Goal: Transaction & Acquisition: Book appointment/travel/reservation

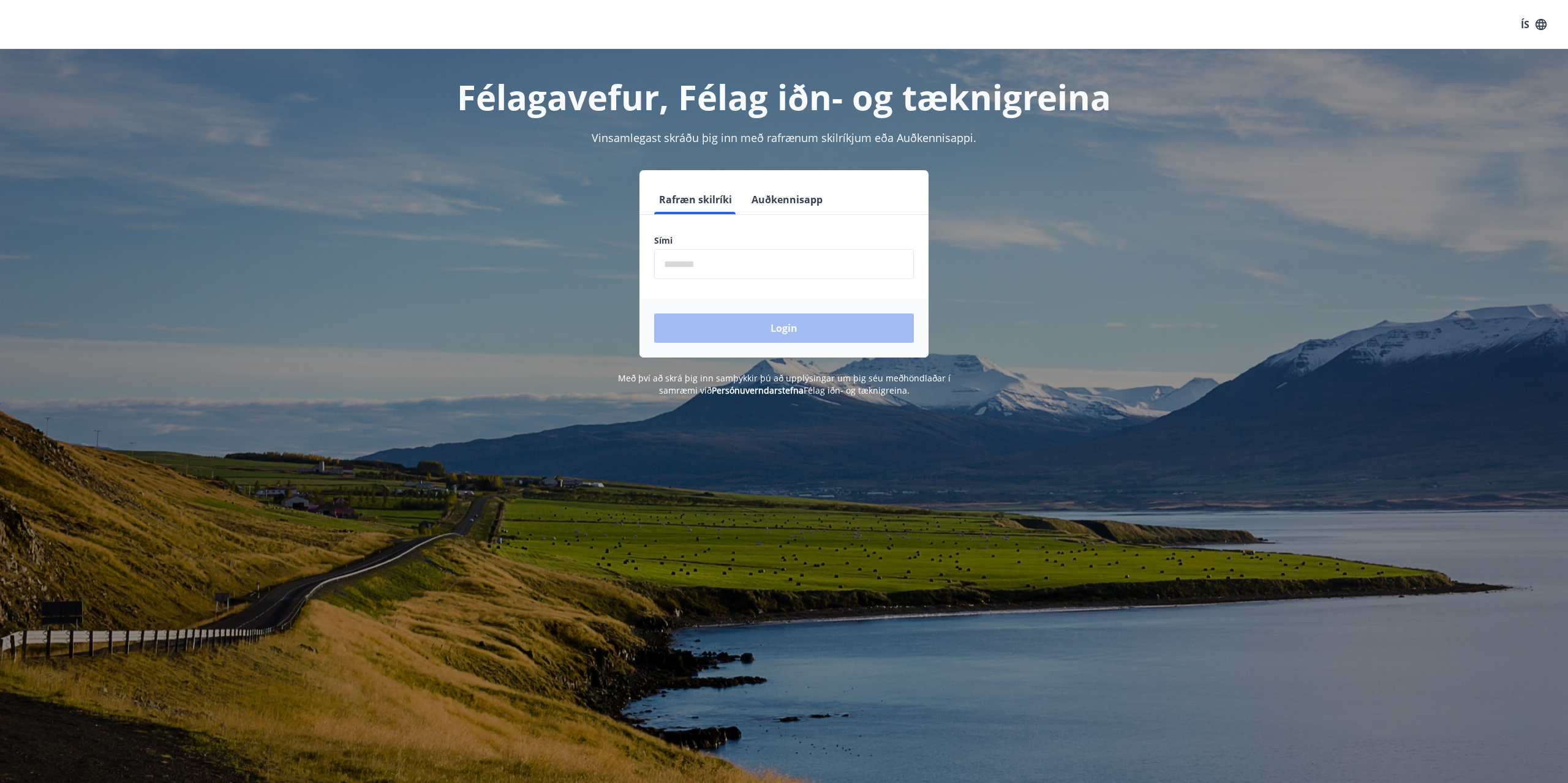
click at [749, 266] on input "phone" at bounding box center [783, 265] width 259 height 30
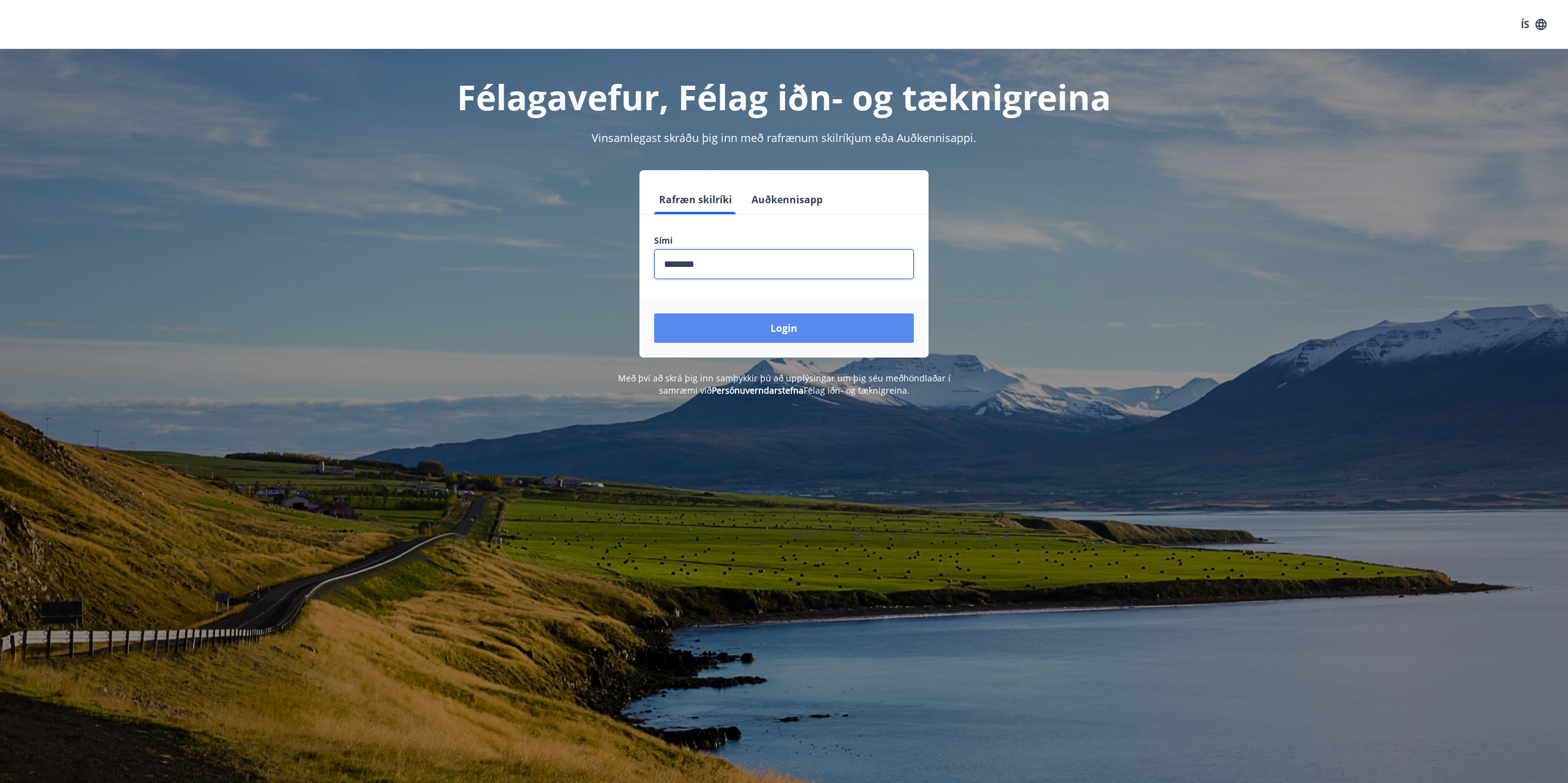
type input "********"
click at [837, 316] on button "Login" at bounding box center [783, 328] width 259 height 29
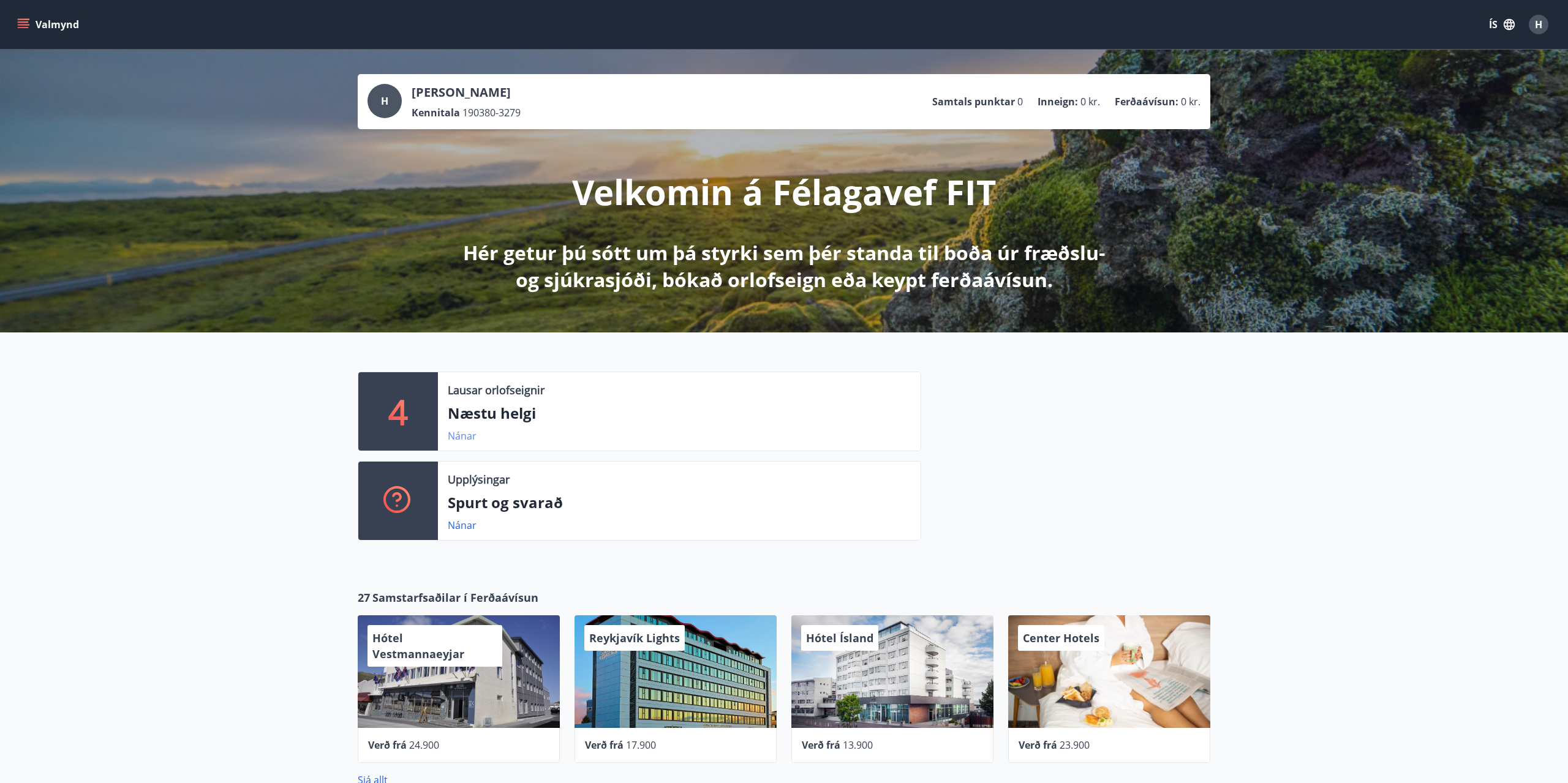
click at [471, 434] on link "Nánar" at bounding box center [462, 436] width 29 height 14
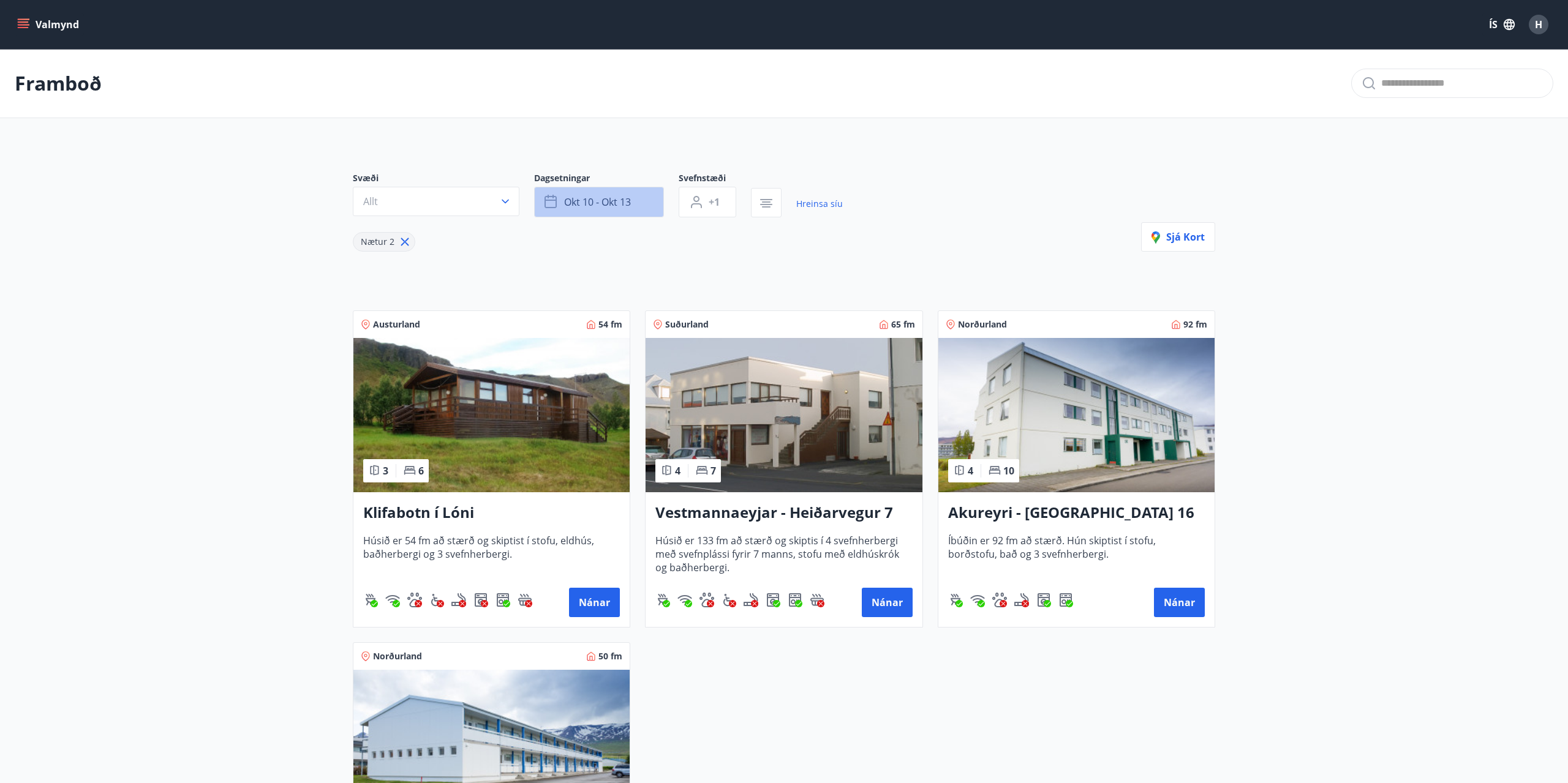
click at [636, 204] on button "okt 10 - okt 13" at bounding box center [598, 201] width 130 height 31
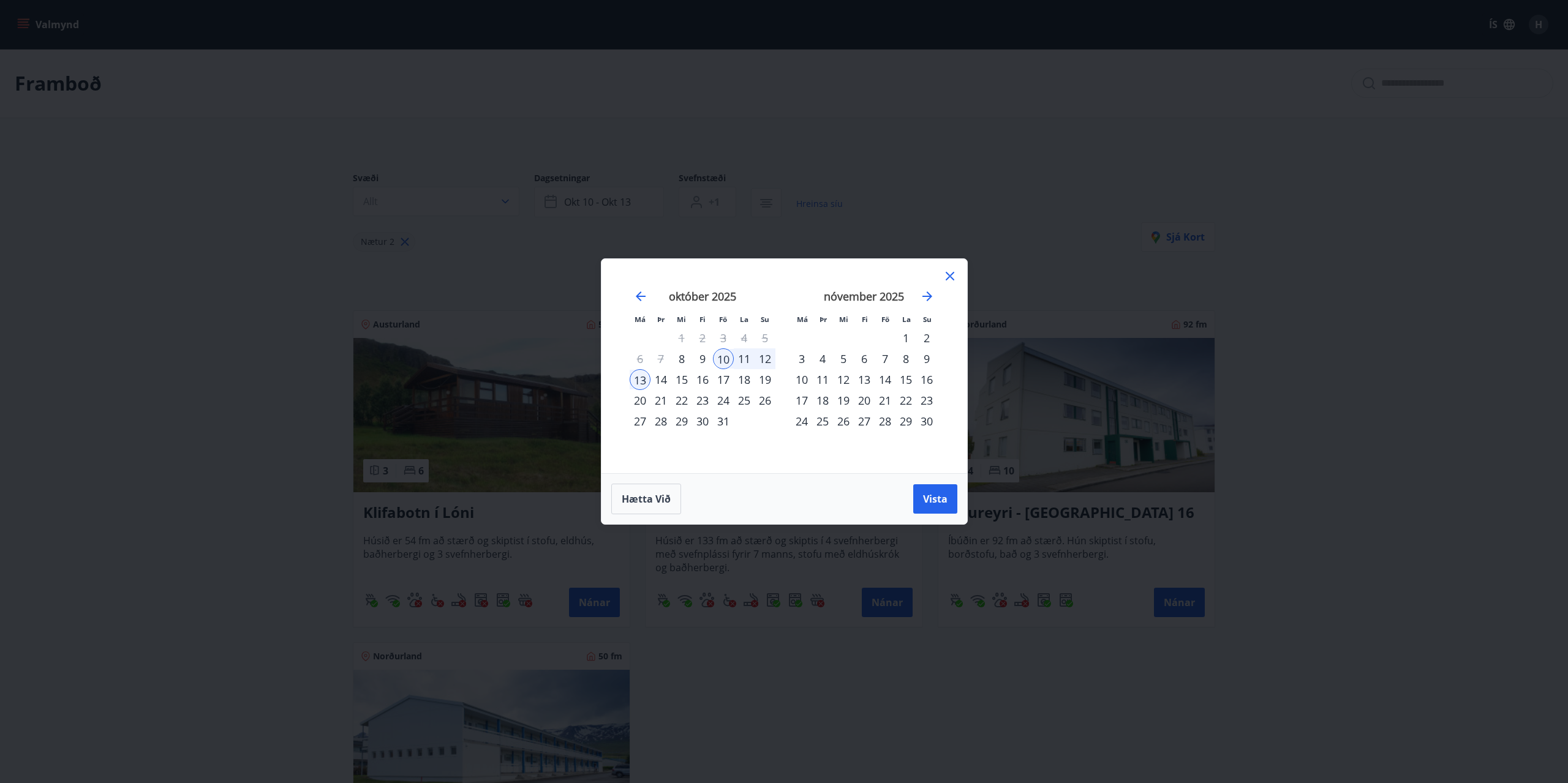
click at [884, 358] on div "7" at bounding box center [885, 359] width 21 height 21
click at [927, 358] on div "9" at bounding box center [927, 359] width 21 height 21
click at [937, 497] on span "Vista" at bounding box center [935, 499] width 25 height 14
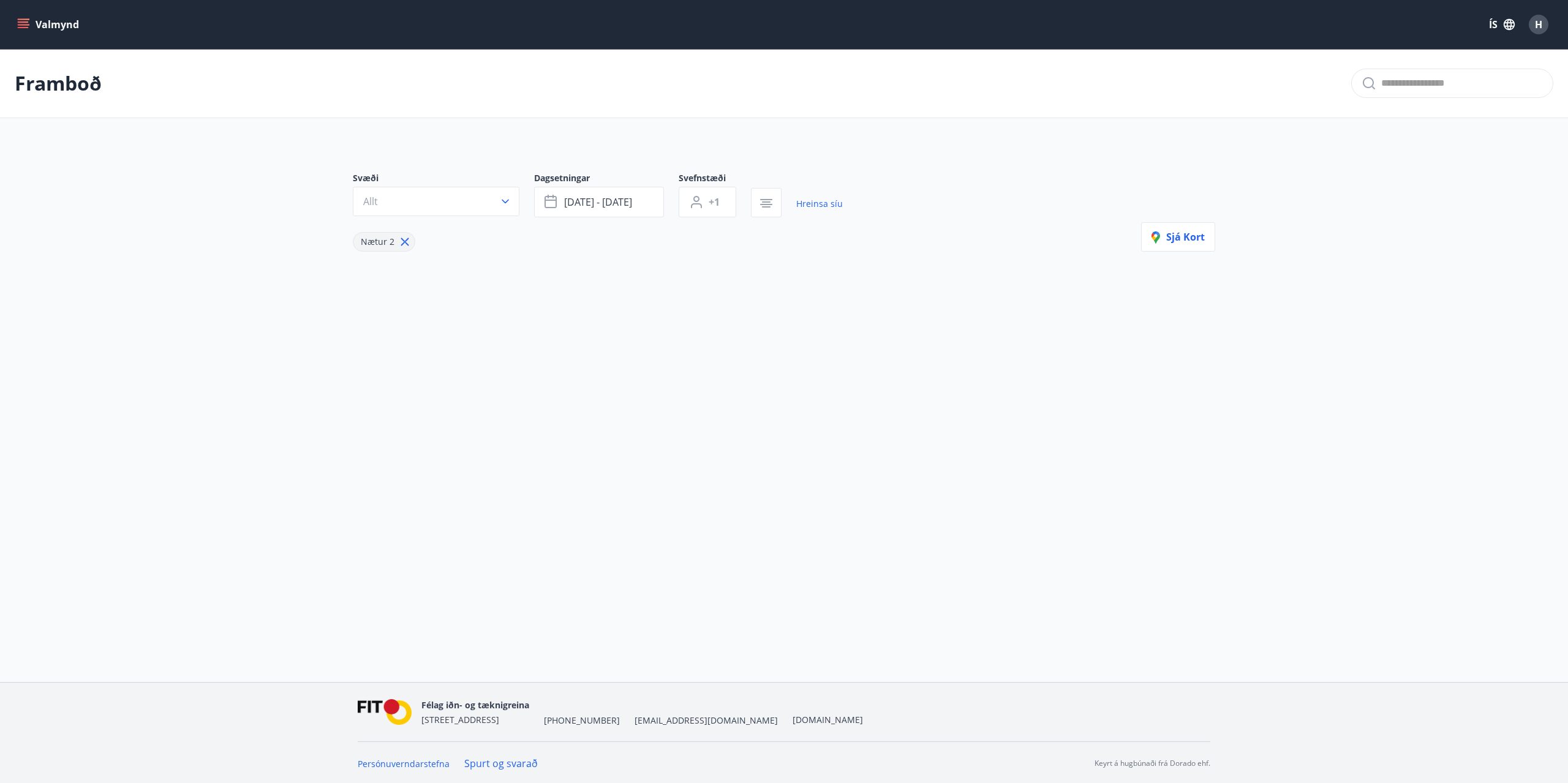
click at [404, 243] on icon at bounding box center [405, 242] width 14 height 14
type input "*"
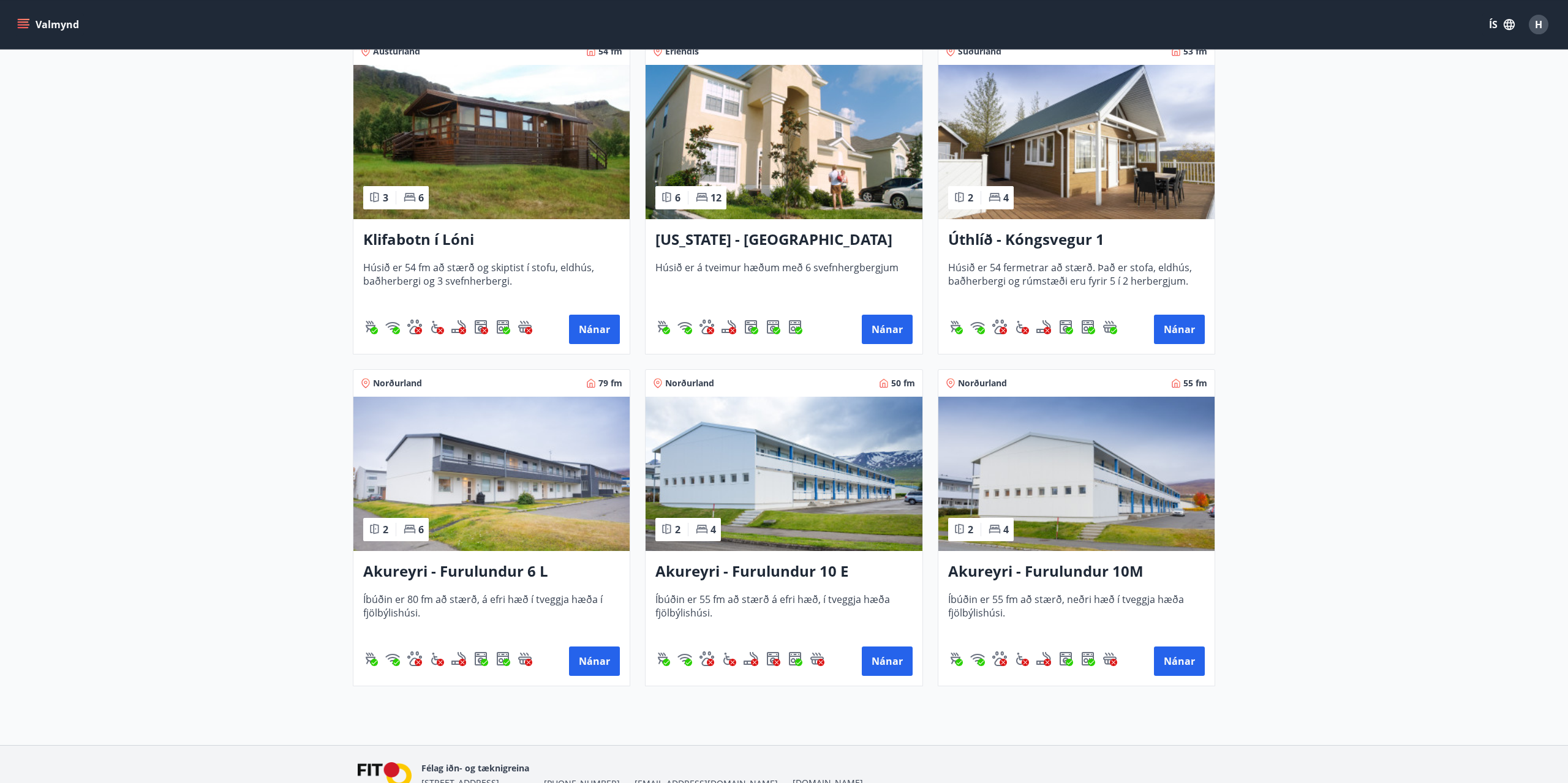
scroll to position [309, 0]
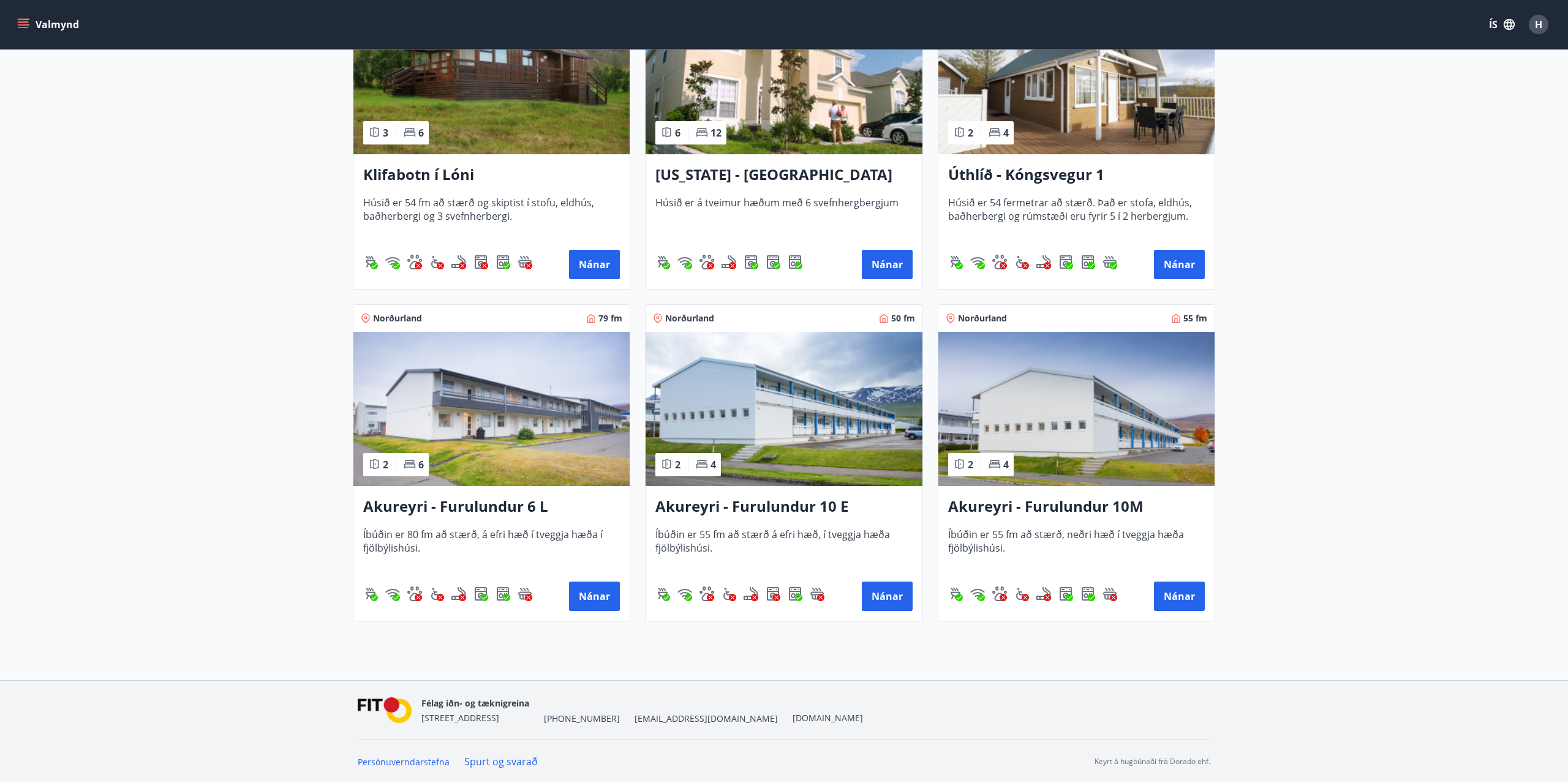
click at [1040, 386] on img at bounding box center [1076, 409] width 276 height 154
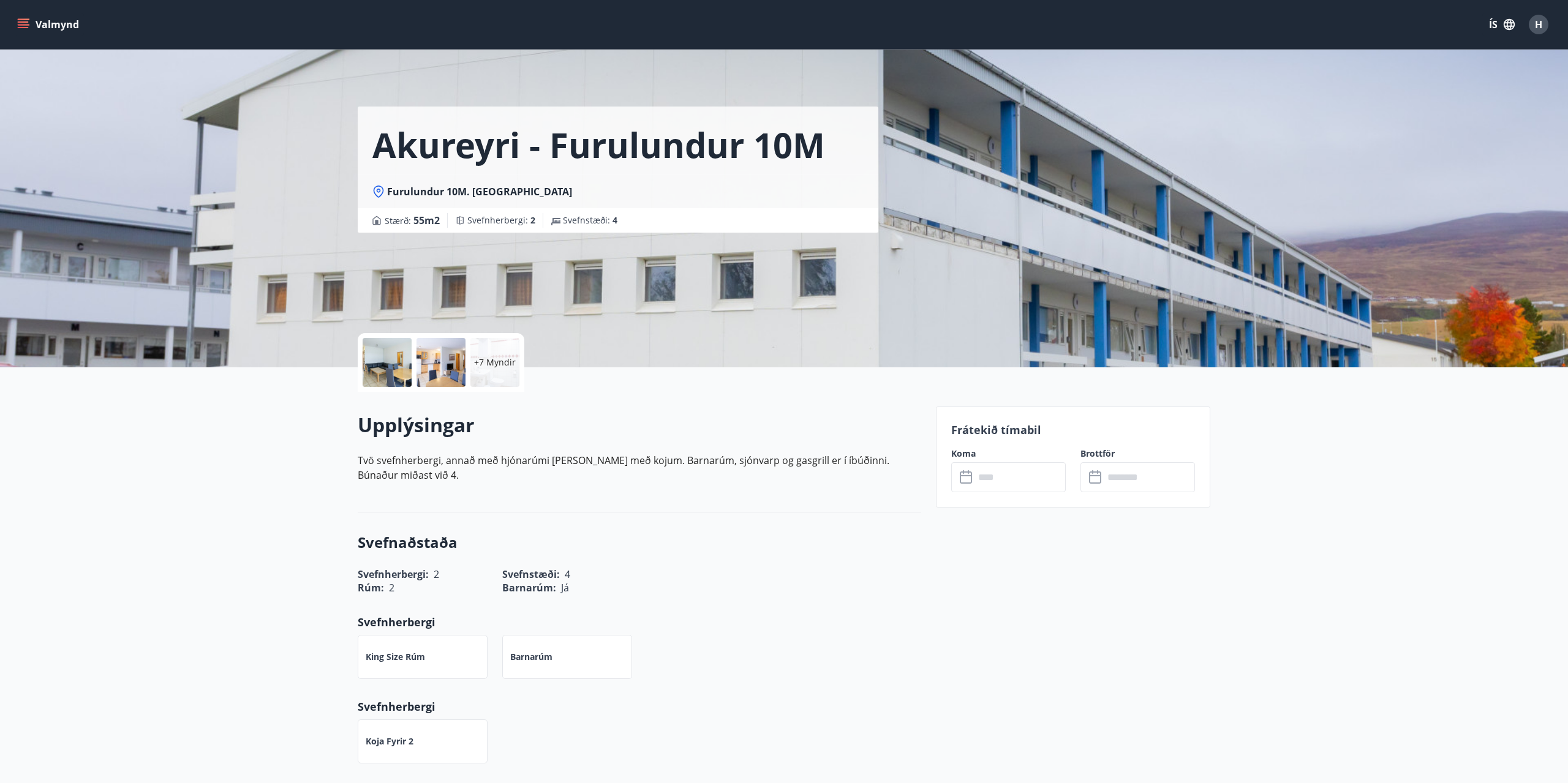
click at [510, 364] on p "+7 Myndir" at bounding box center [495, 362] width 41 height 12
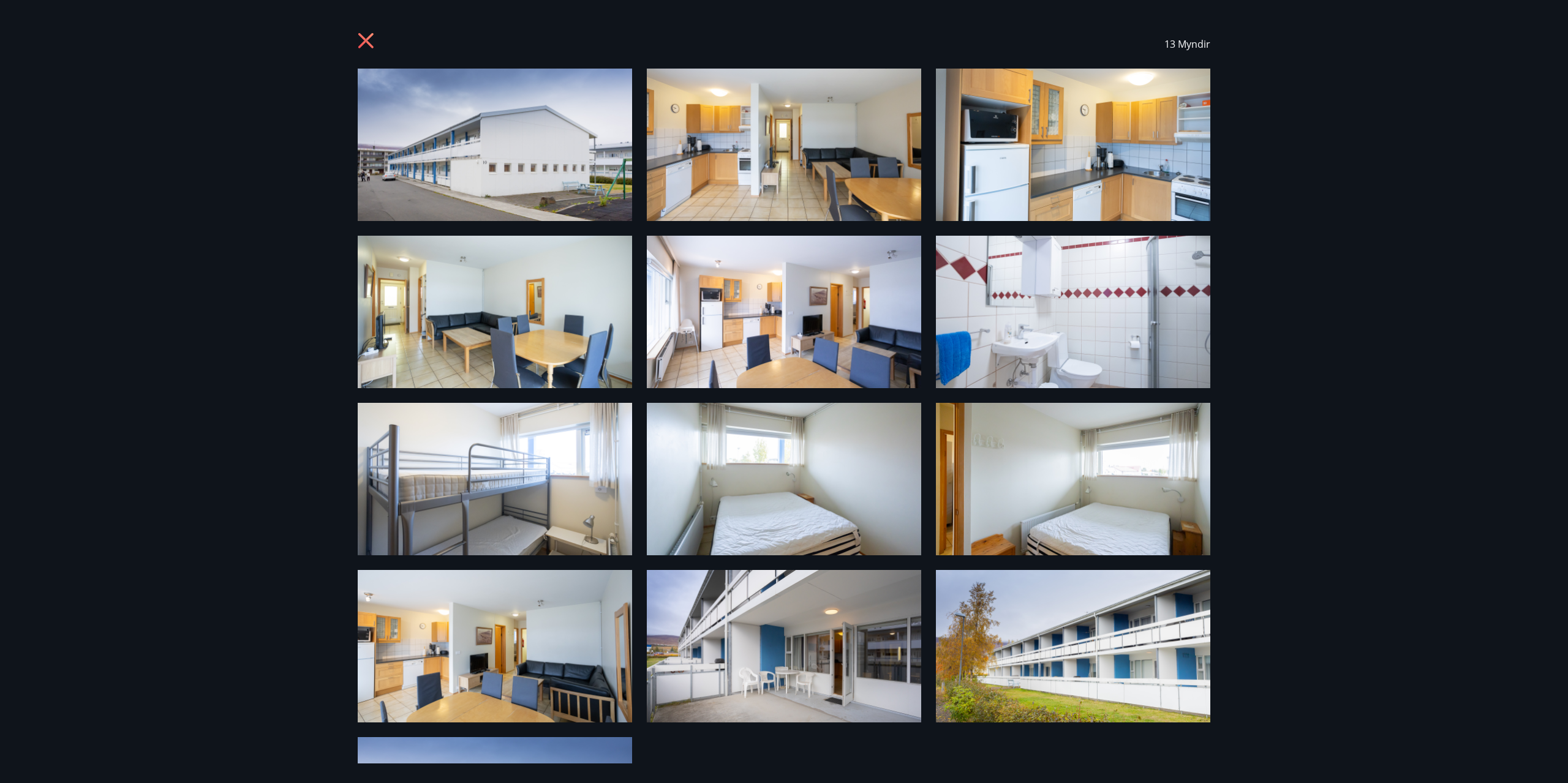
click at [364, 45] on icon at bounding box center [368, 42] width 20 height 20
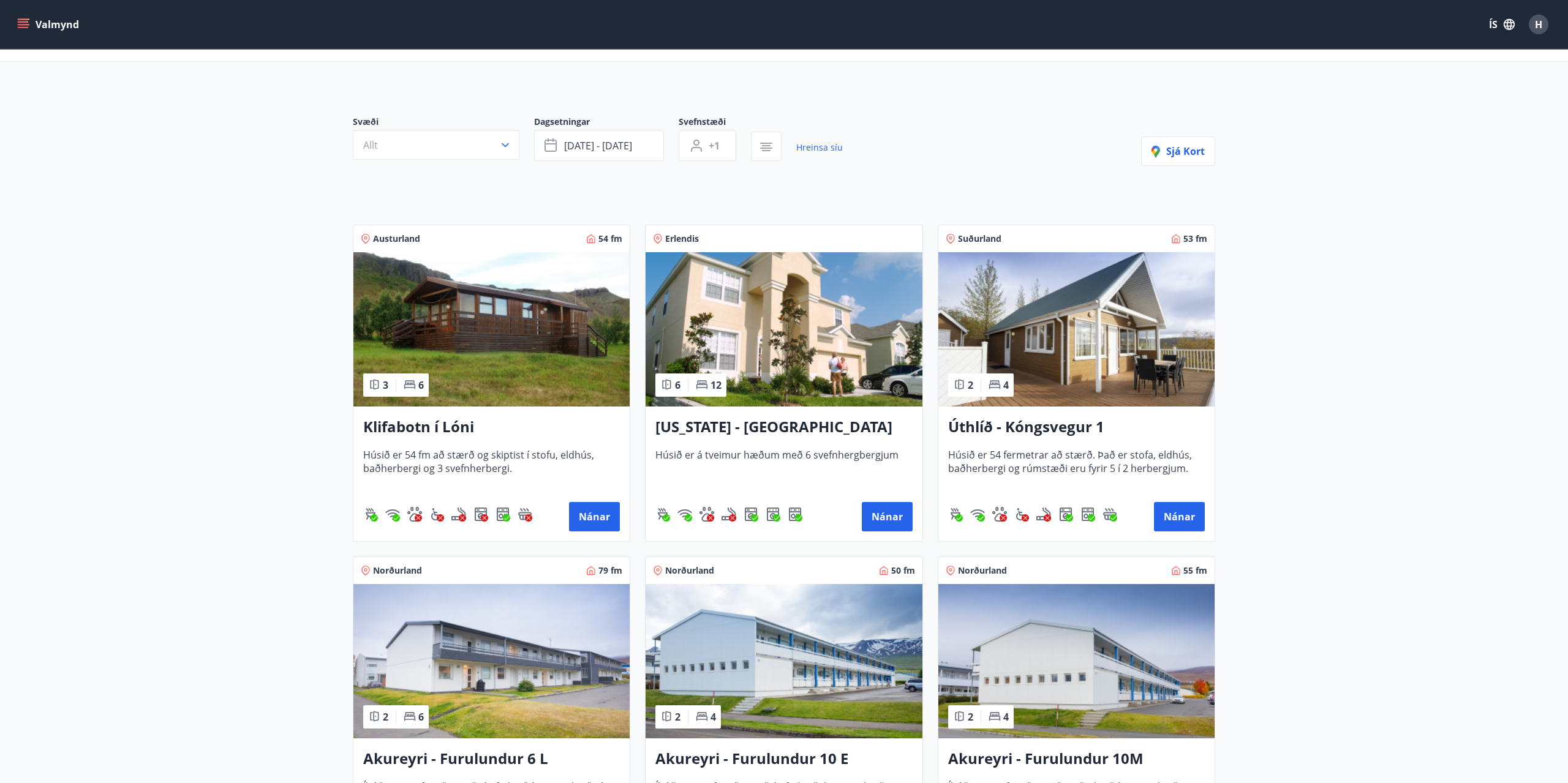
scroll to position [309, 0]
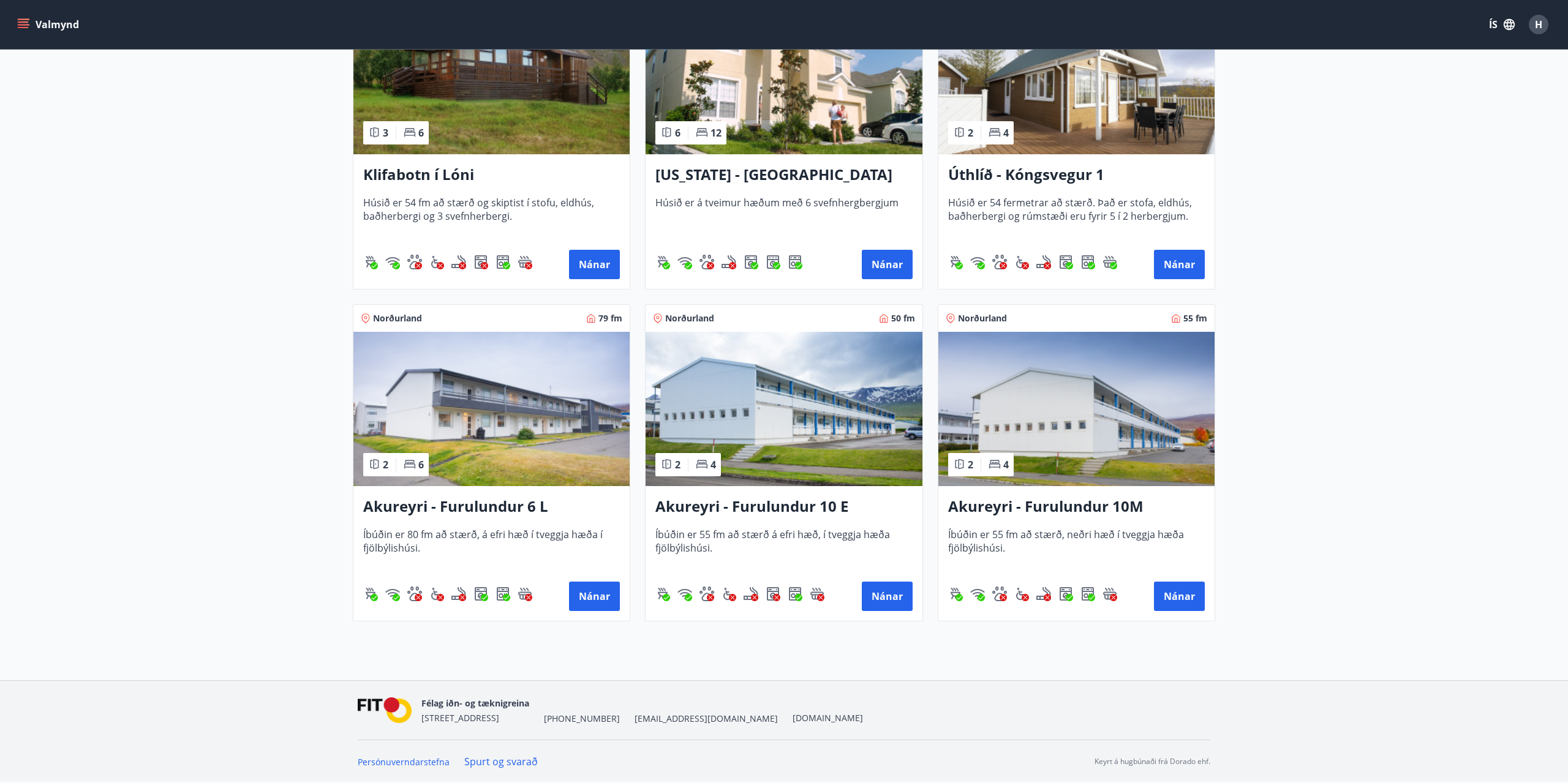
click at [804, 431] on img at bounding box center [783, 409] width 276 height 154
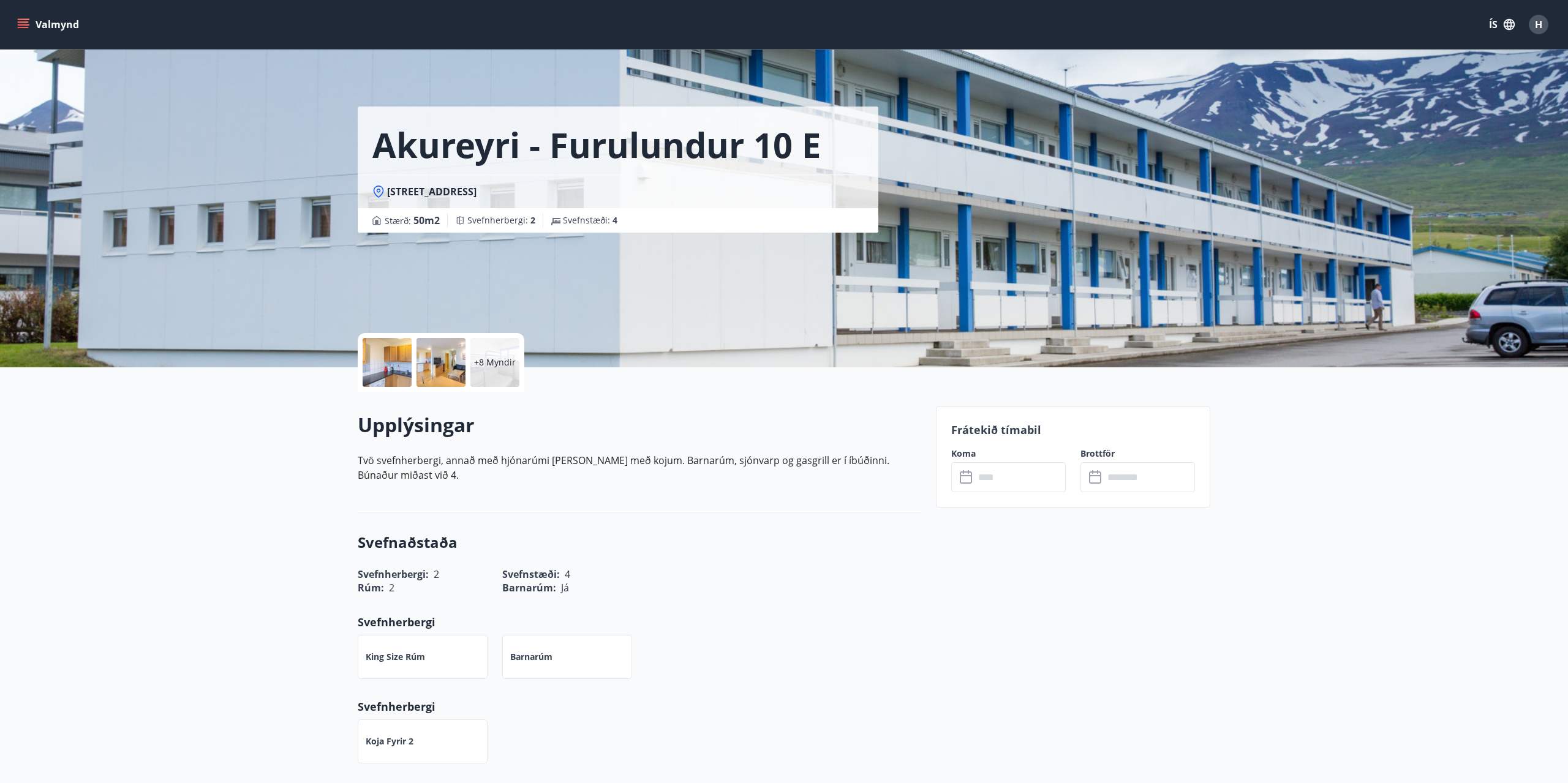
click at [408, 362] on div at bounding box center [386, 362] width 49 height 49
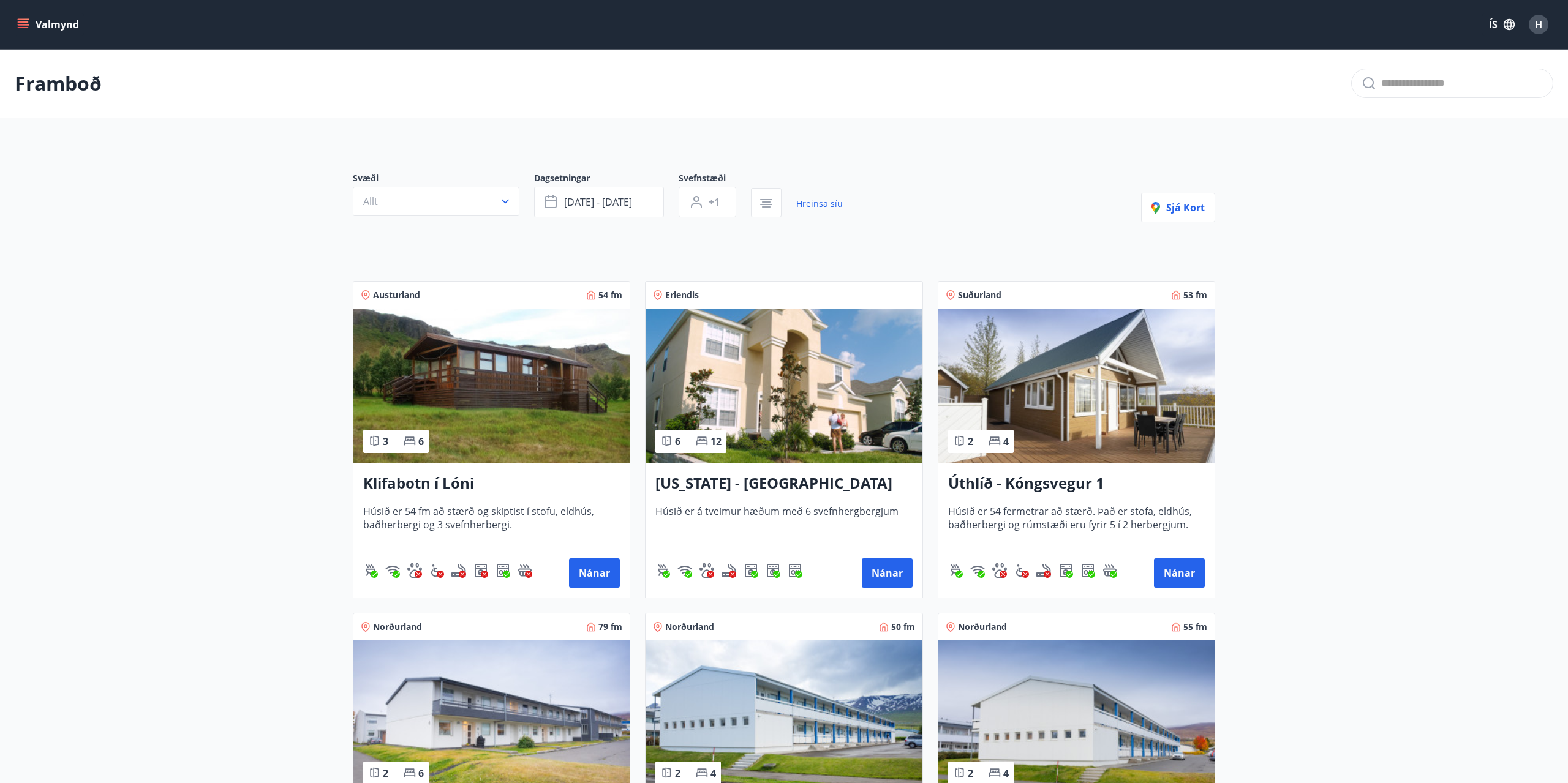
click at [1043, 395] on img at bounding box center [1076, 385] width 276 height 154
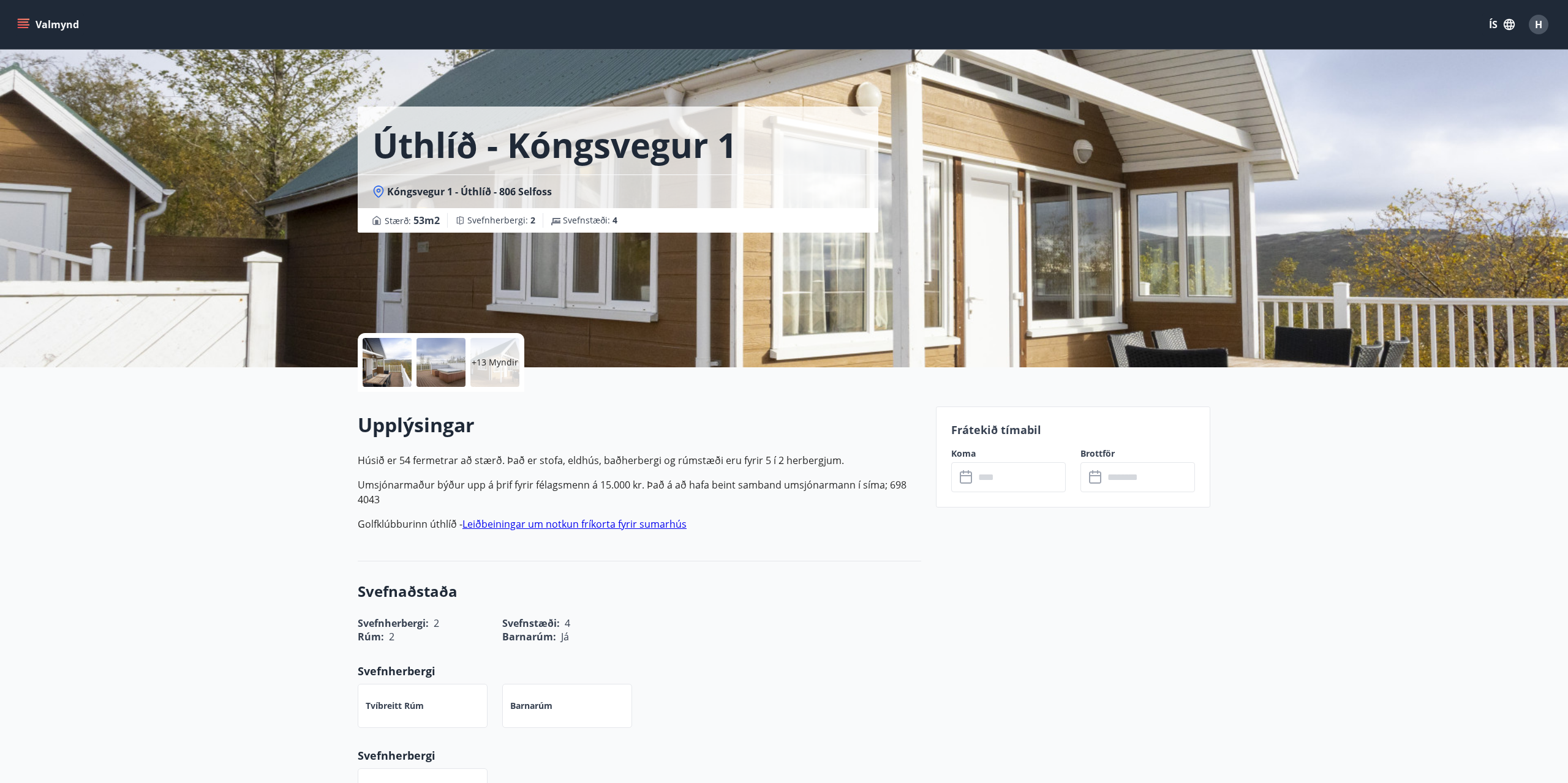
click at [485, 365] on p "+13 Myndir" at bounding box center [495, 362] width 47 height 12
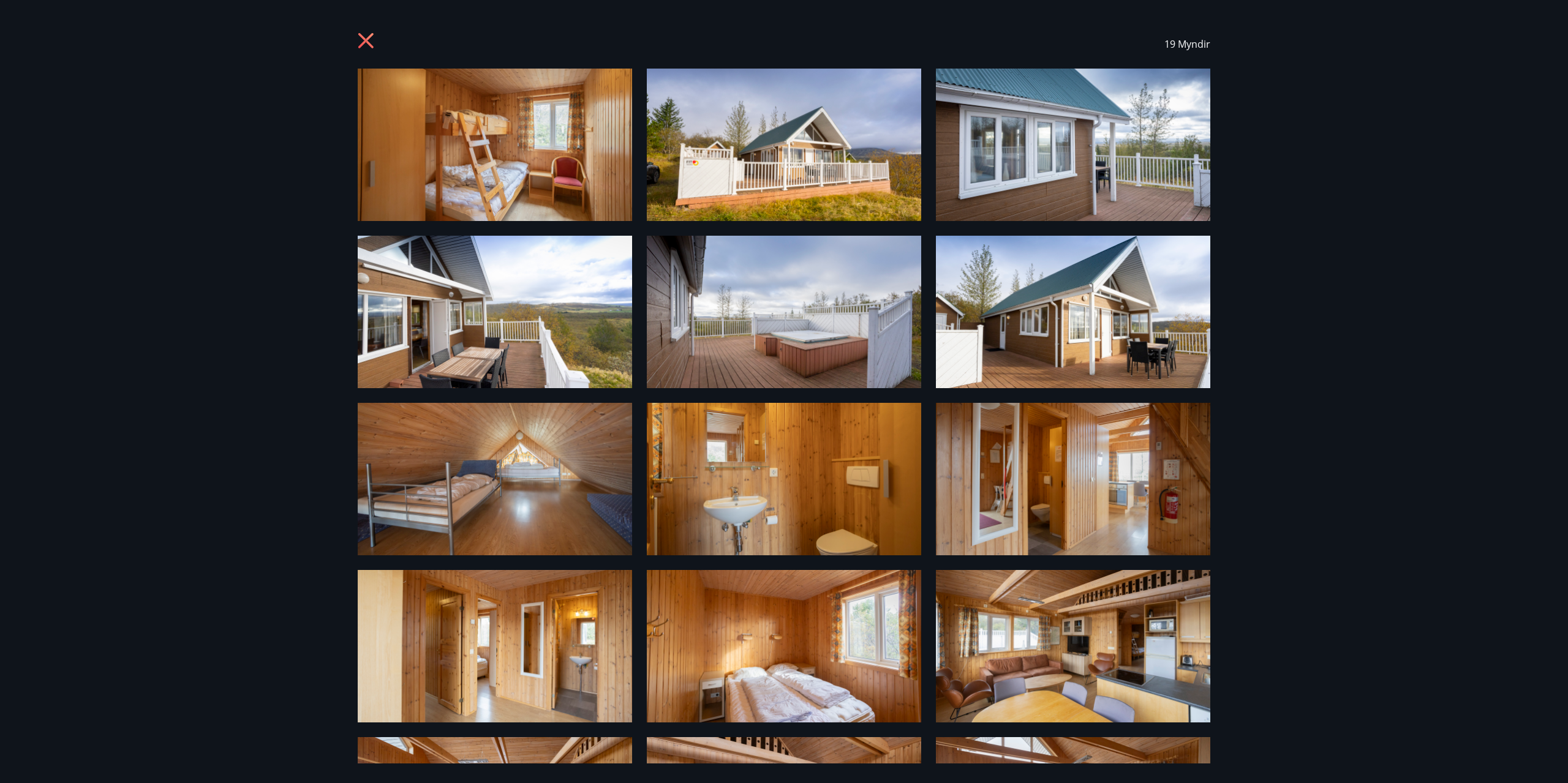
click at [364, 45] on icon at bounding box center [368, 42] width 20 height 20
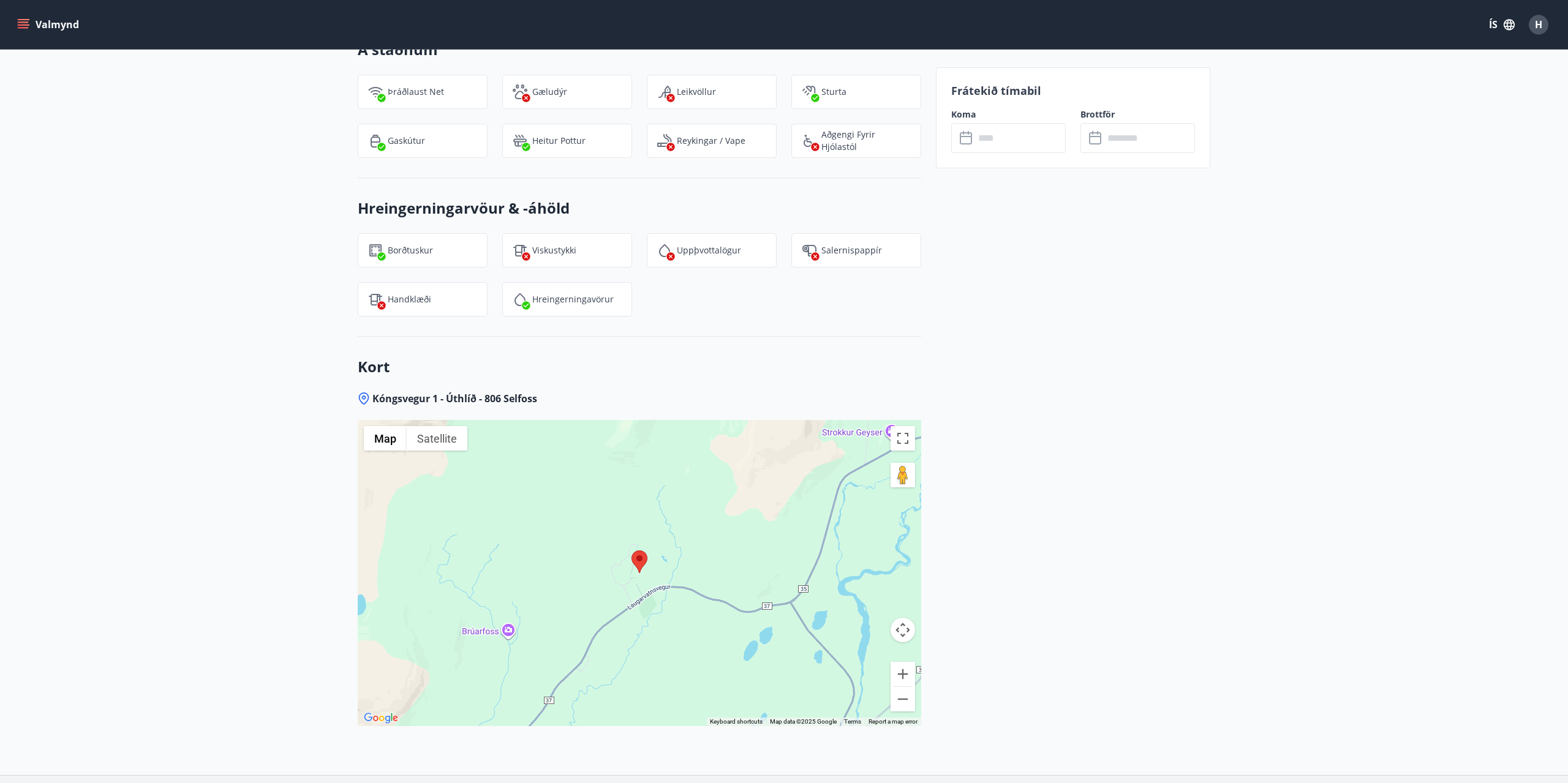
scroll to position [1271, 0]
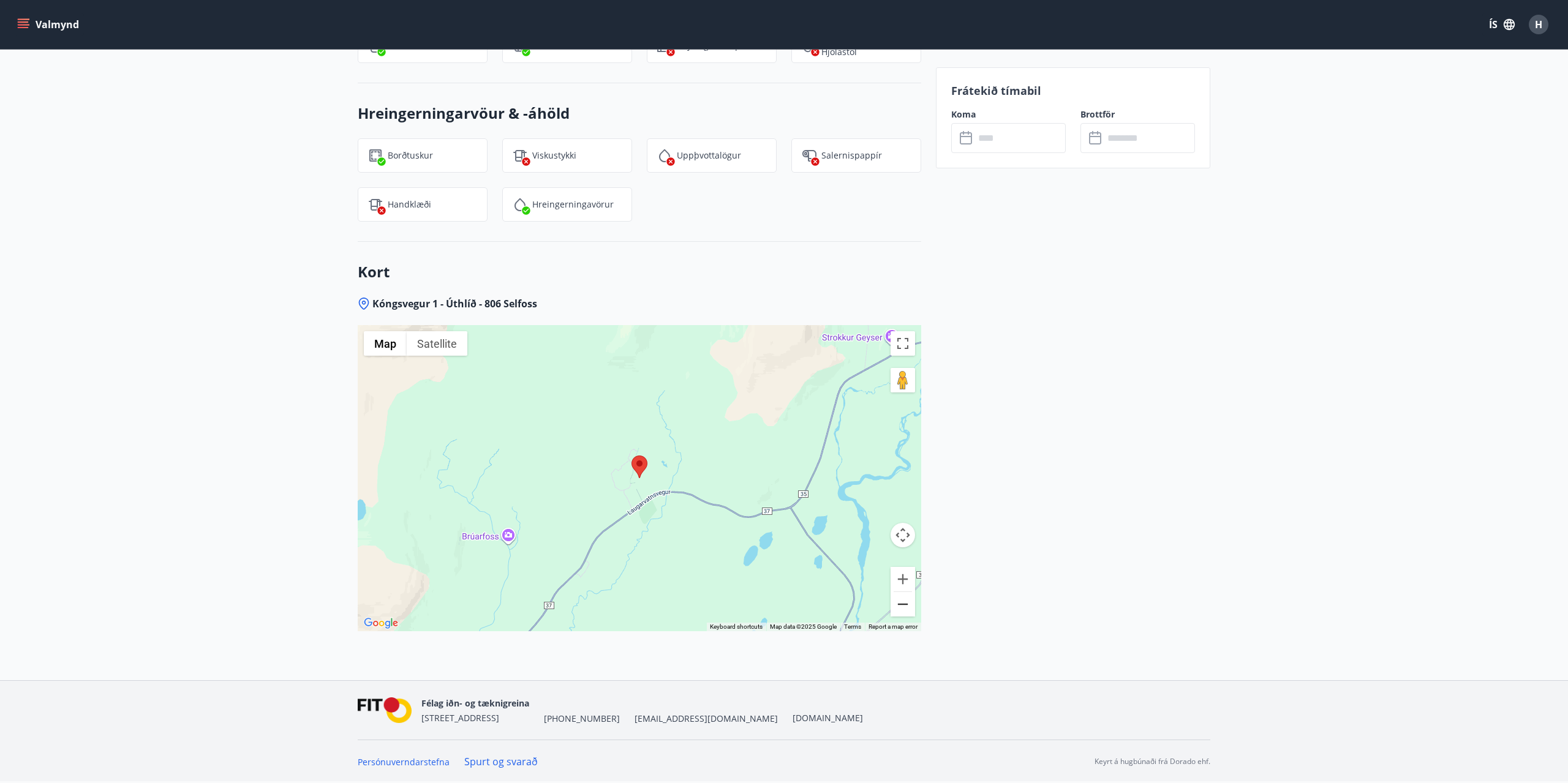
click at [904, 606] on button "Zoom out" at bounding box center [903, 604] width 25 height 25
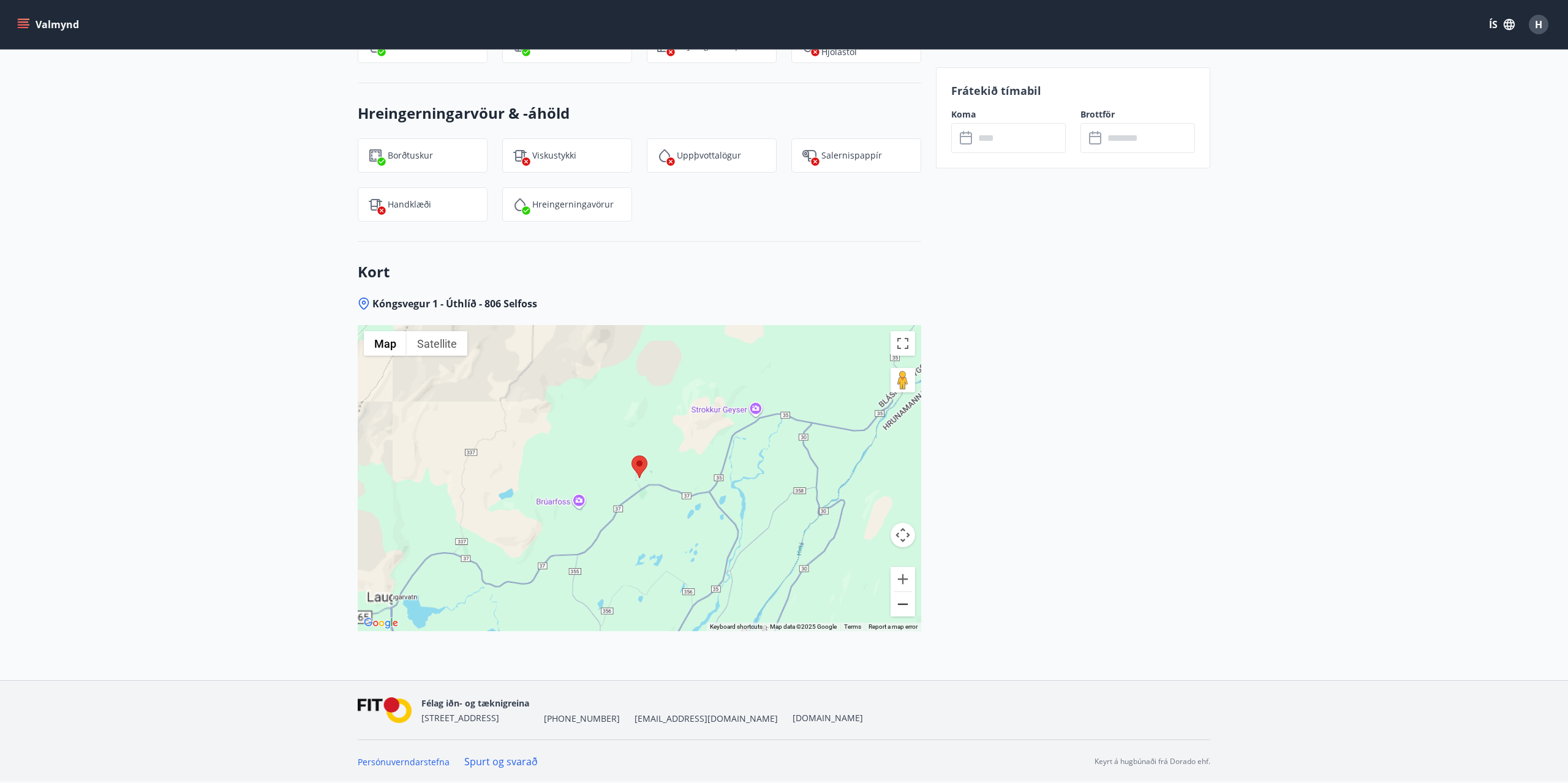
click at [904, 606] on button "Zoom out" at bounding box center [903, 604] width 25 height 25
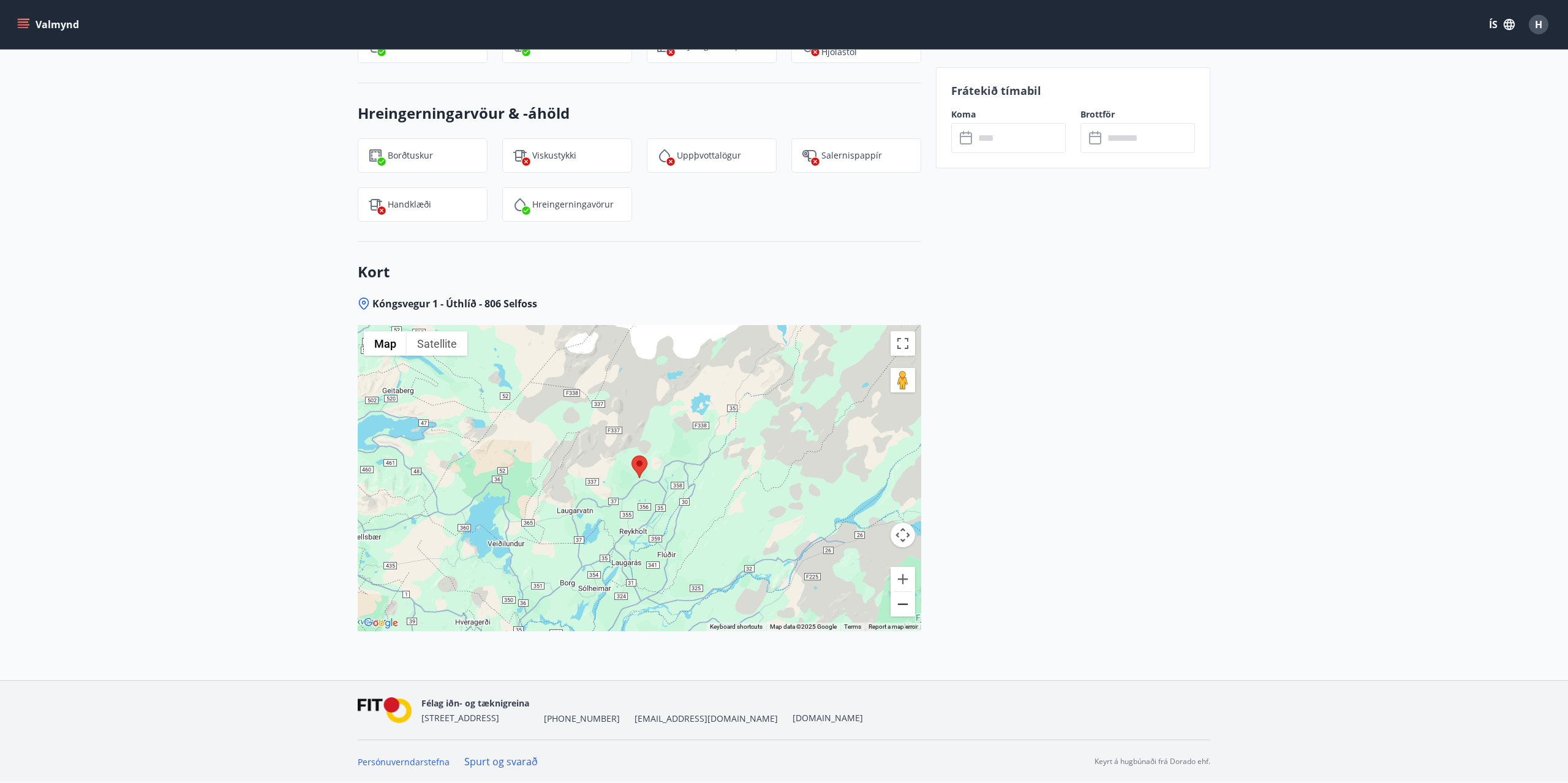
click at [904, 606] on button "Zoom out" at bounding box center [903, 604] width 25 height 25
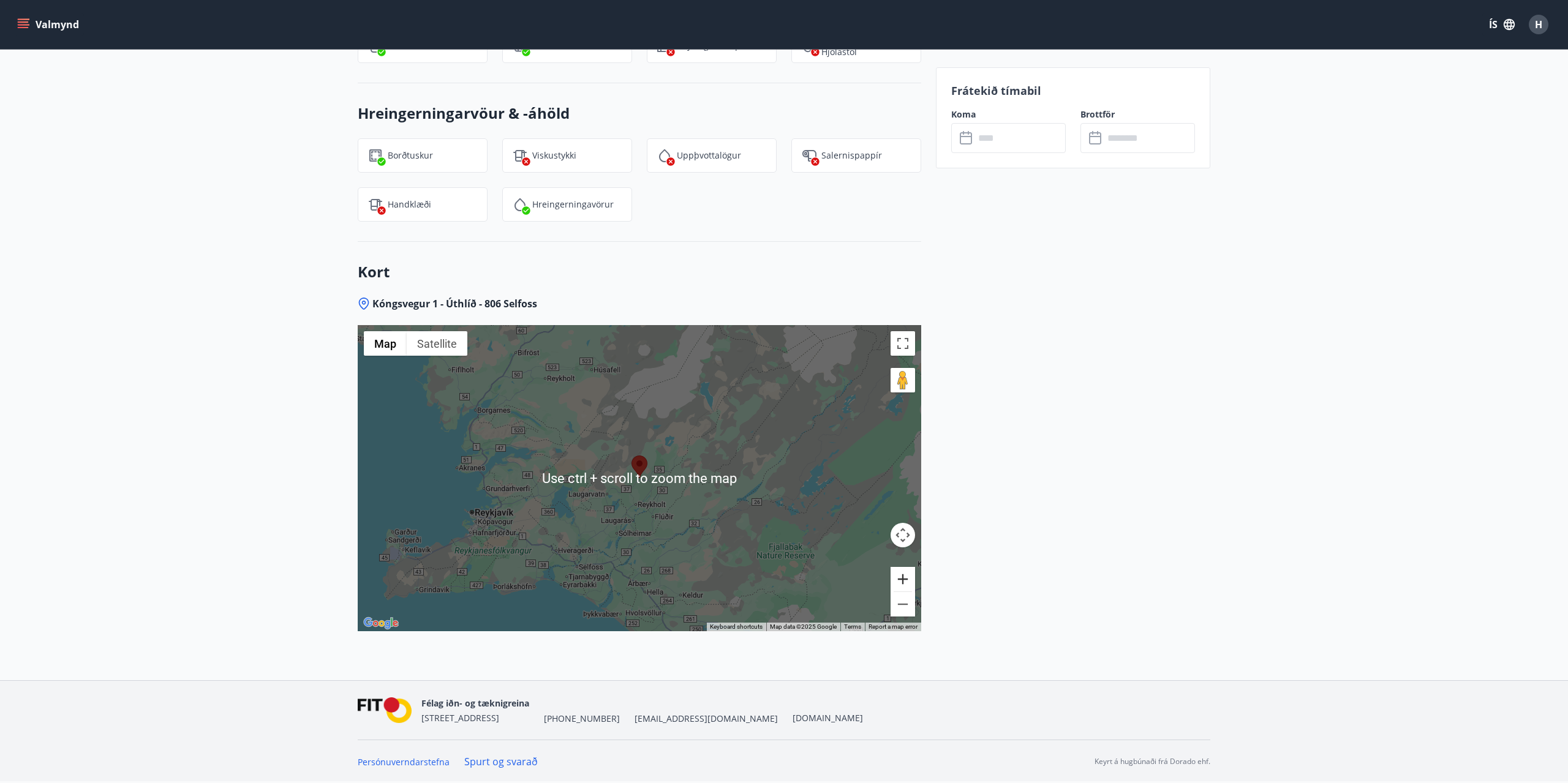
click at [907, 580] on button "Zoom in" at bounding box center [903, 579] width 25 height 25
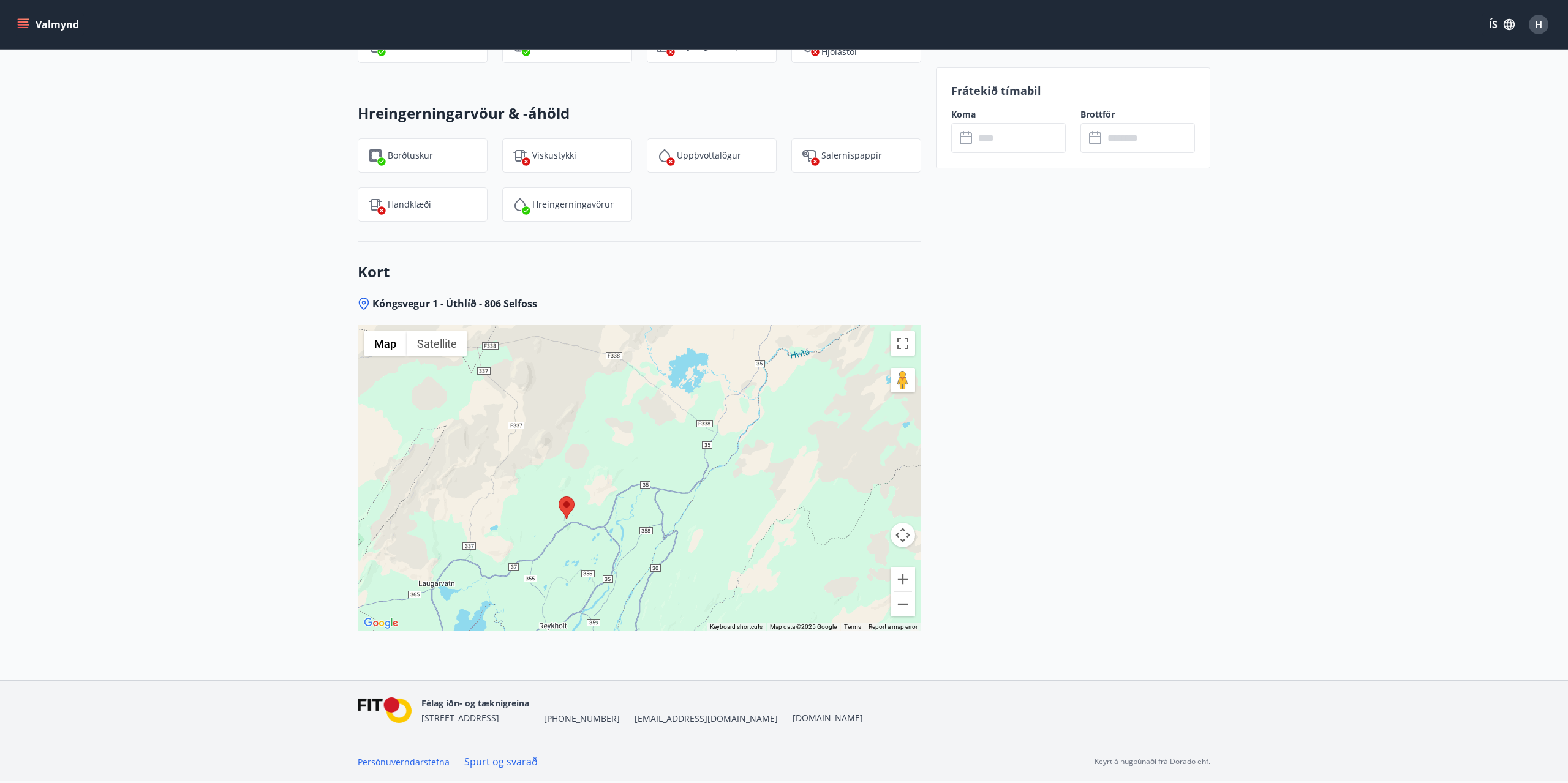
drag, startPoint x: 738, startPoint y: 494, endPoint x: 676, endPoint y: 509, distance: 63.8
click at [676, 509] on div at bounding box center [639, 478] width 563 height 306
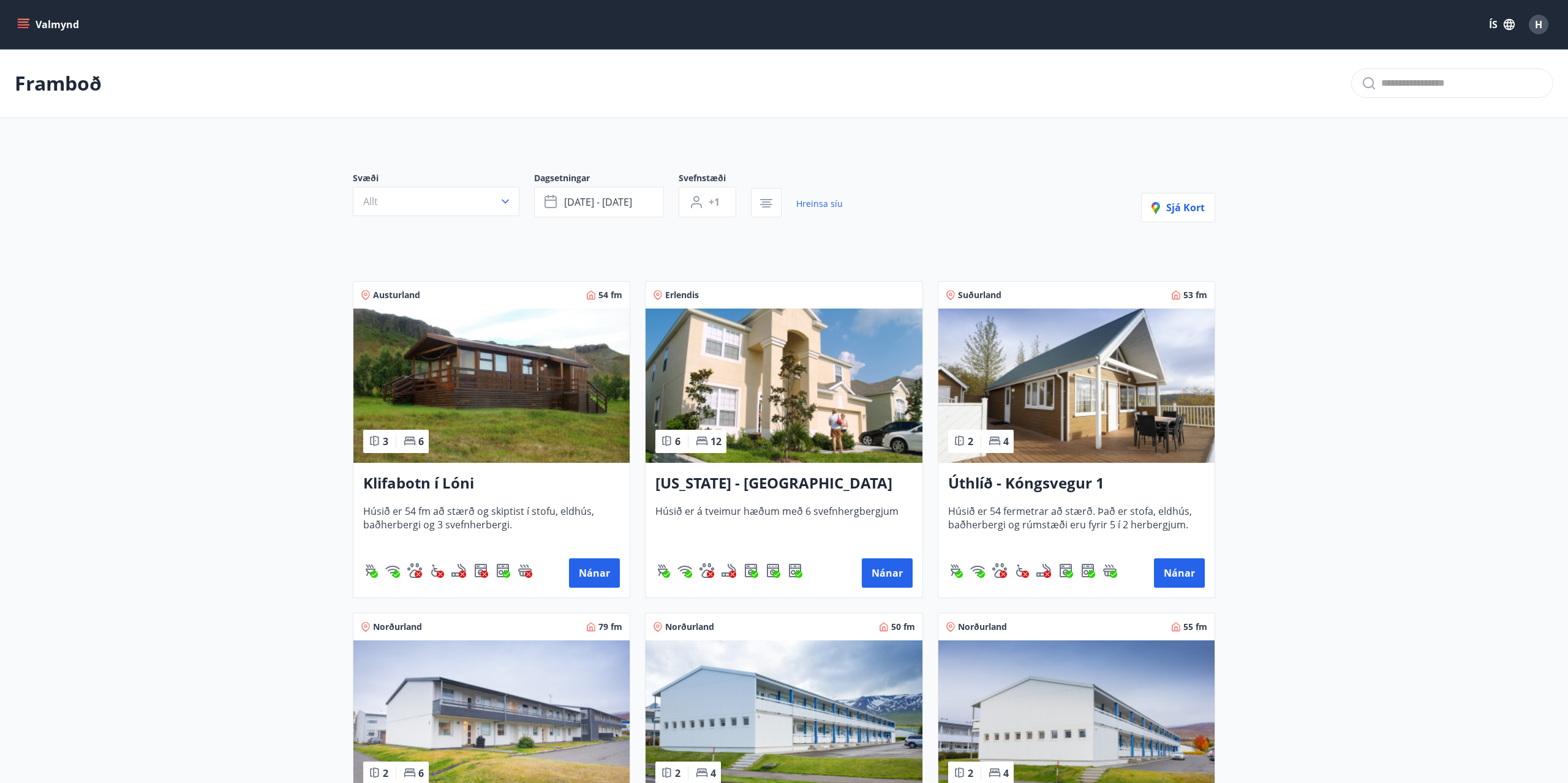
click at [38, 23] on button "Valmynd" at bounding box center [50, 24] width 69 height 22
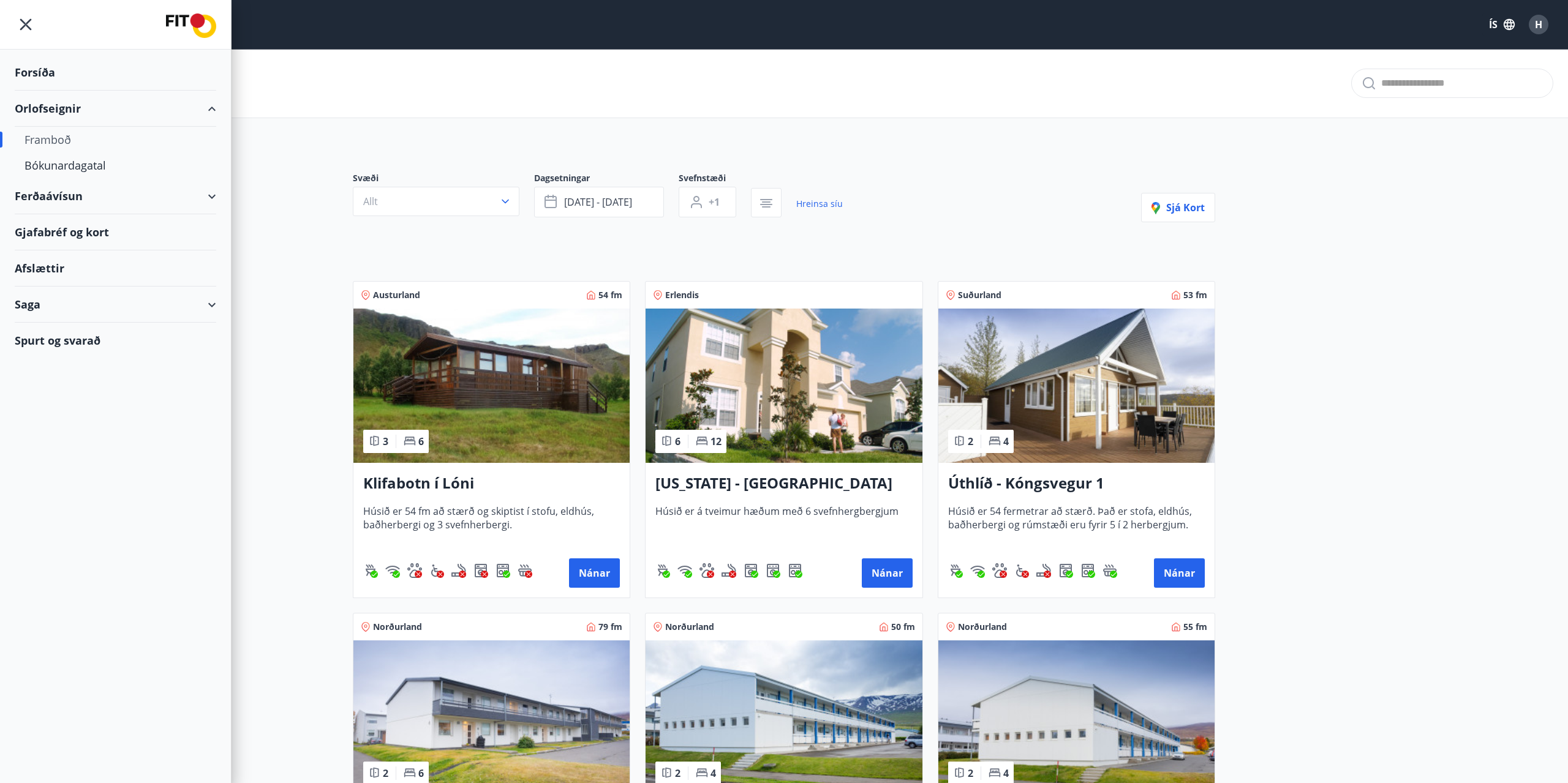
click at [85, 274] on div "Afslættir" at bounding box center [116, 268] width 201 height 36
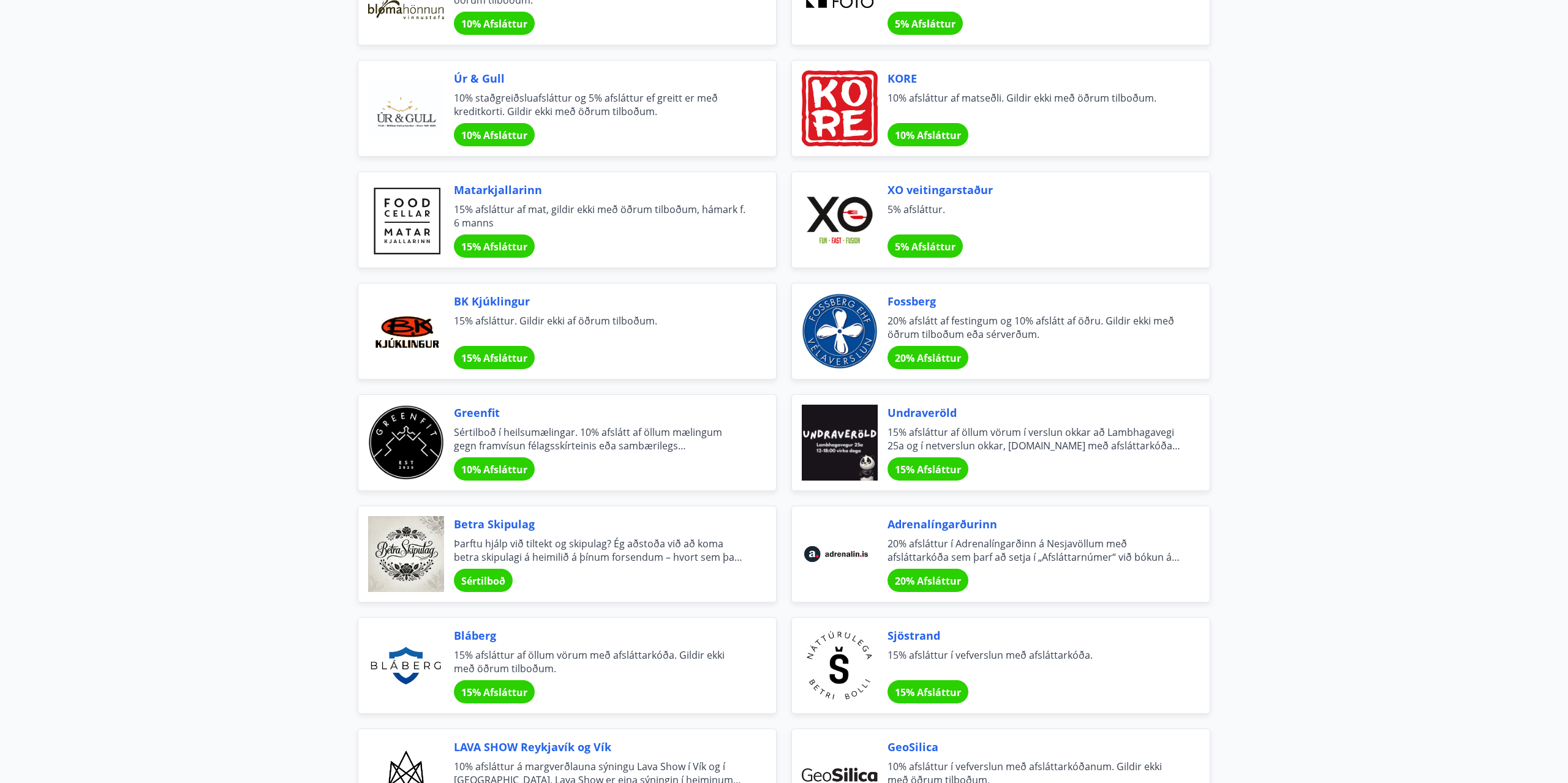
scroll to position [999, 0]
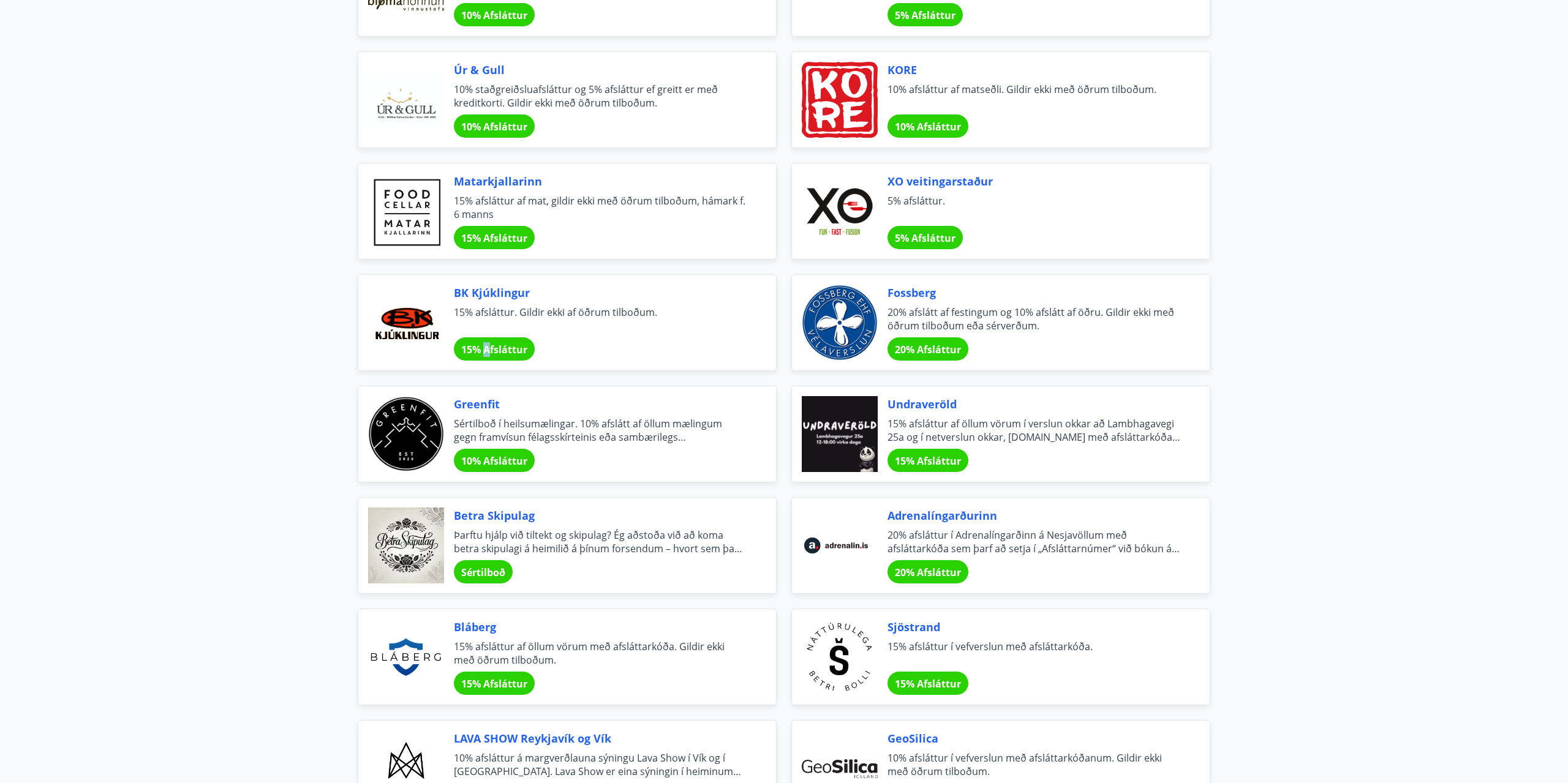
click at [487, 349] on span "15% Afsláttur" at bounding box center [494, 349] width 66 height 14
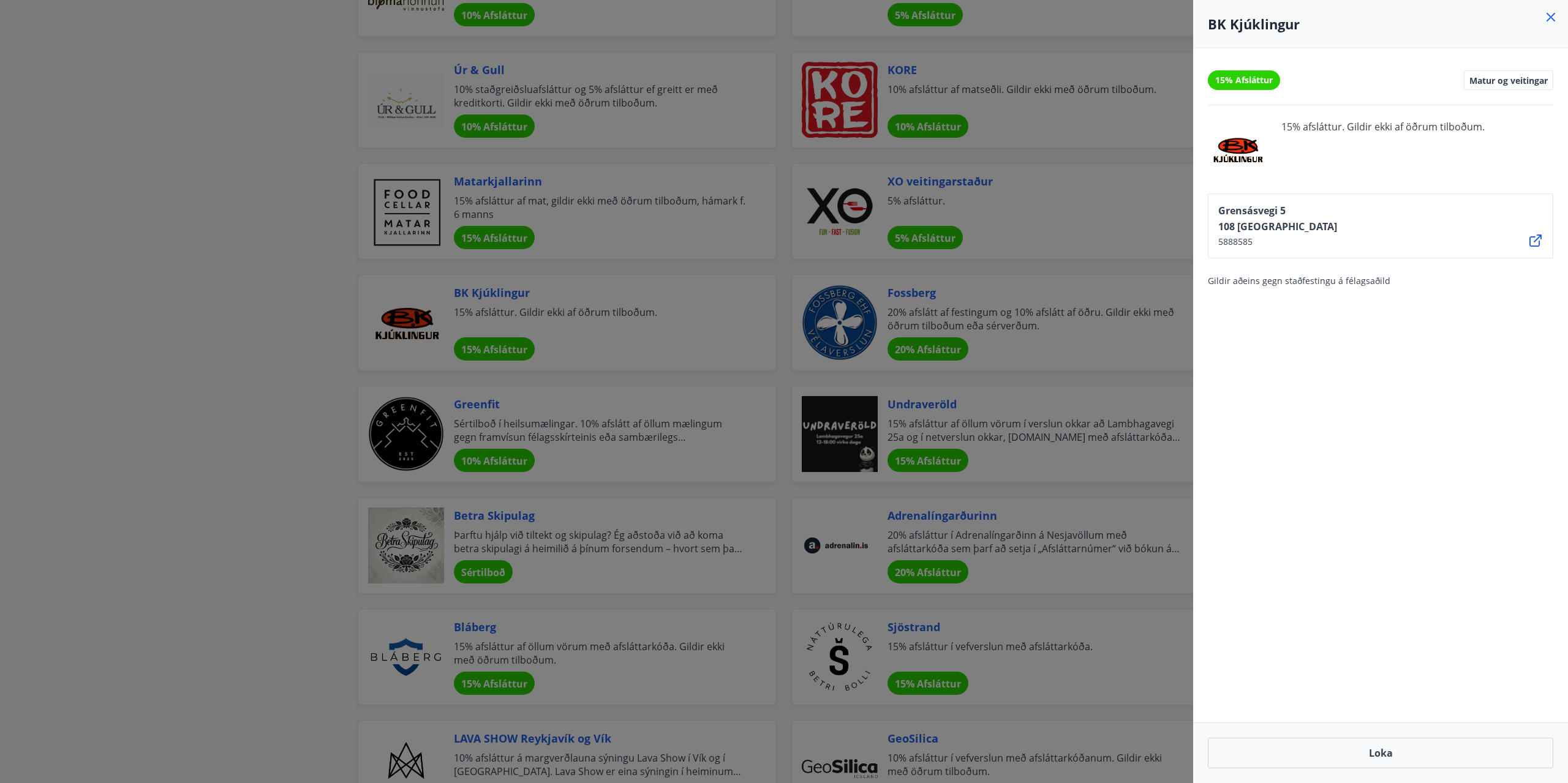
click at [1511, 74] on div "Matur og veitingar" at bounding box center [1508, 80] width 89 height 20
click at [1506, 83] on span "Matur og veitingar" at bounding box center [1508, 80] width 78 height 11
click at [1127, 163] on div at bounding box center [784, 392] width 1568 height 783
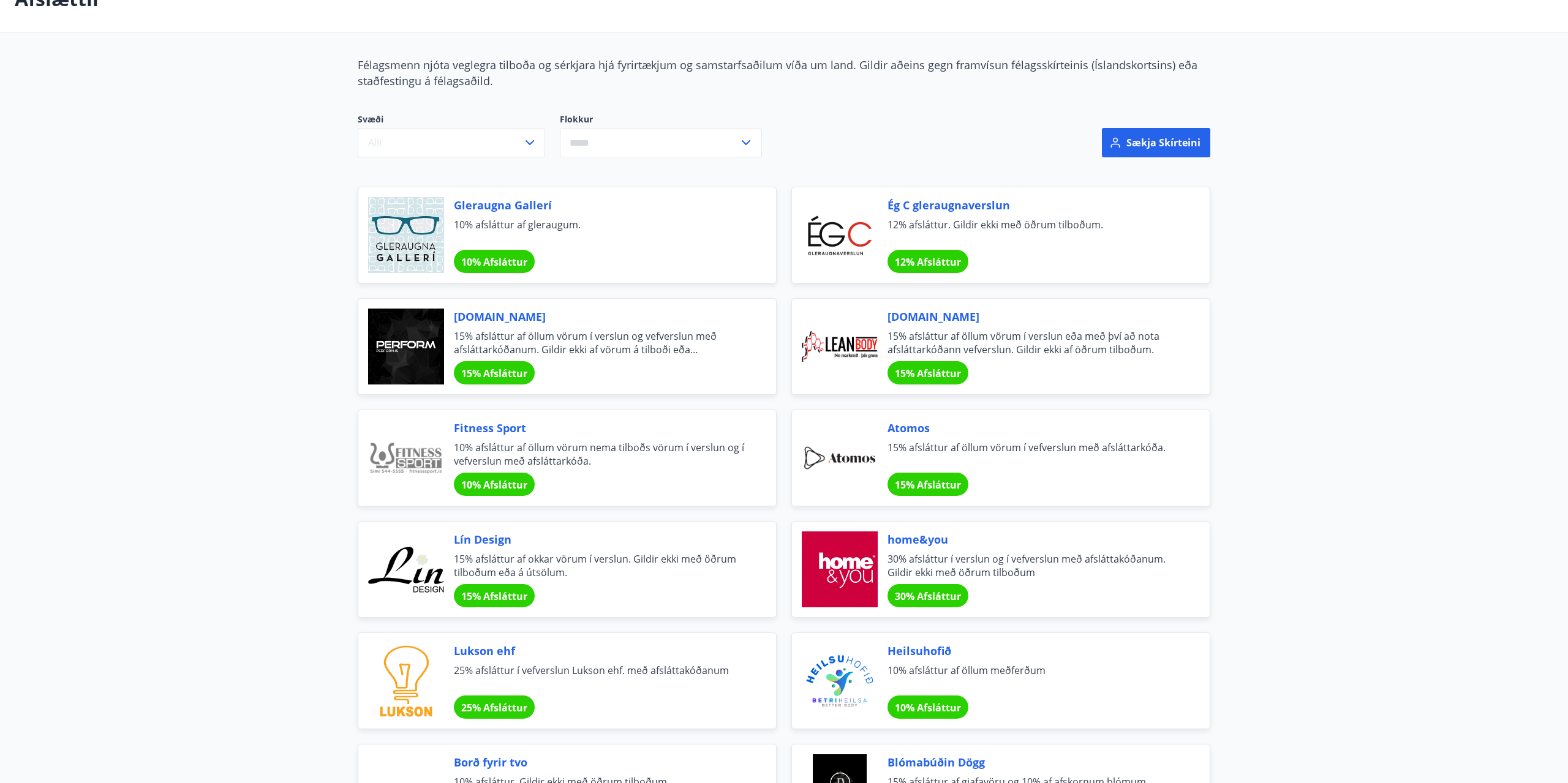
scroll to position [50, 0]
